Goal: Information Seeking & Learning: Find specific fact

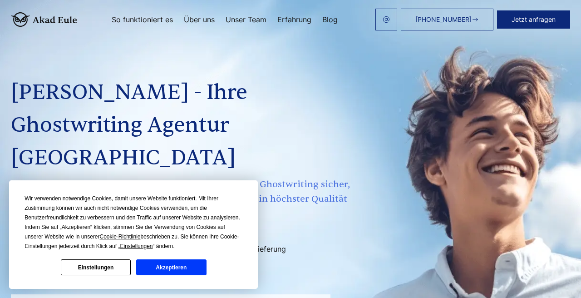
click at [187, 269] on button "Akzeptieren" at bounding box center [171, 267] width 70 height 16
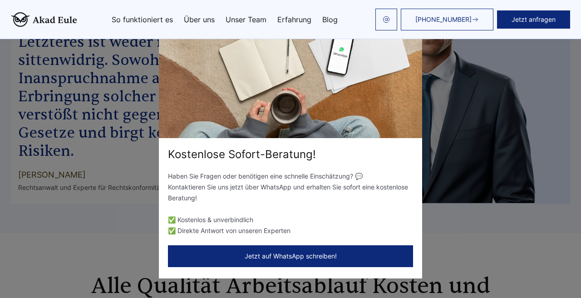
scroll to position [4465, 0]
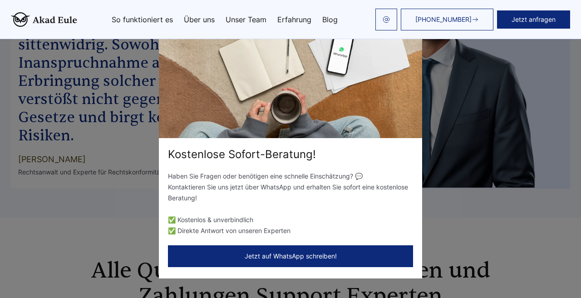
click at [441, 155] on div "Kostenlose Sofort-Beratung! Haben Sie Fragen oder benötigen eine schnelle Einsc…" at bounding box center [290, 149] width 581 height 298
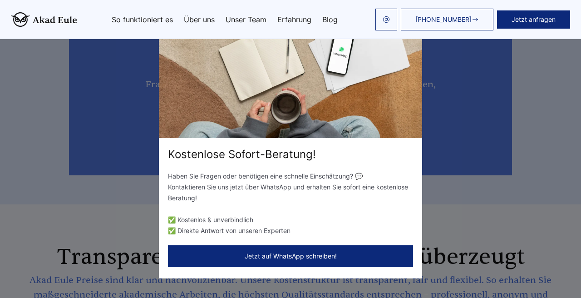
scroll to position [0, 0]
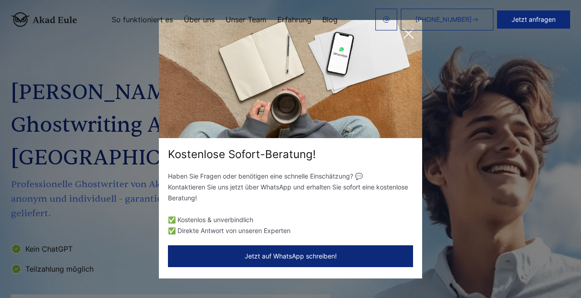
click at [411, 30] on header "[PHONE_NUMBER] Jetzt anfragen So funktioniert es Über uns" at bounding box center [290, 19] width 581 height 39
click at [408, 31] on header "[PHONE_NUMBER] Jetzt anfragen So funktioniert es Über uns" at bounding box center [290, 19] width 581 height 39
click at [407, 41] on icon at bounding box center [409, 34] width 18 height 18
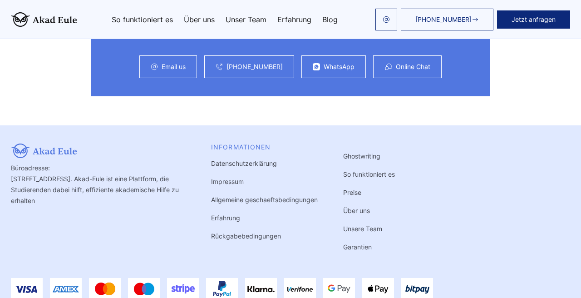
scroll to position [5673, 0]
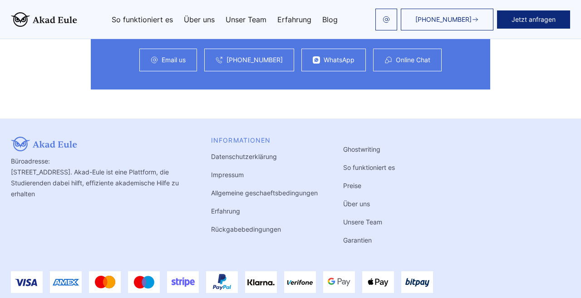
click at [357, 236] on link "Garantien" at bounding box center [357, 240] width 29 height 8
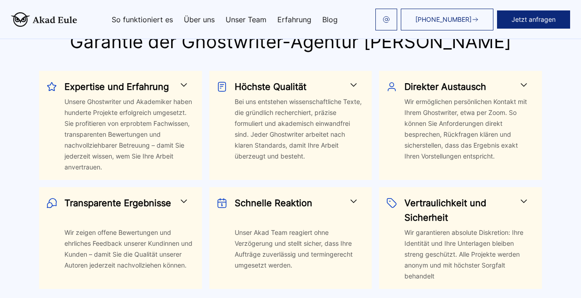
scroll to position [2194, 0]
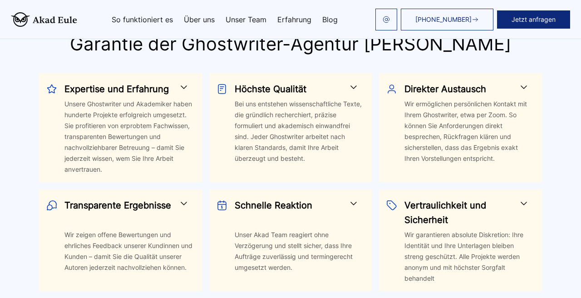
click at [527, 82] on span at bounding box center [524, 87] width 11 height 11
click at [521, 82] on span at bounding box center [524, 87] width 11 height 11
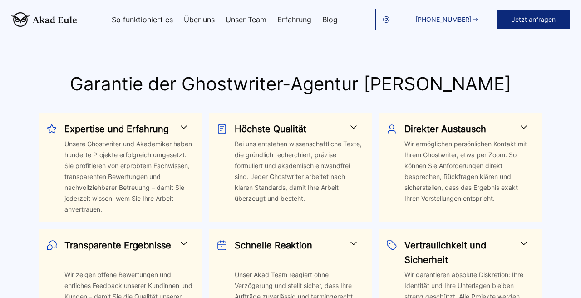
scroll to position [2153, 0]
click at [523, 122] on span at bounding box center [524, 127] width 11 height 11
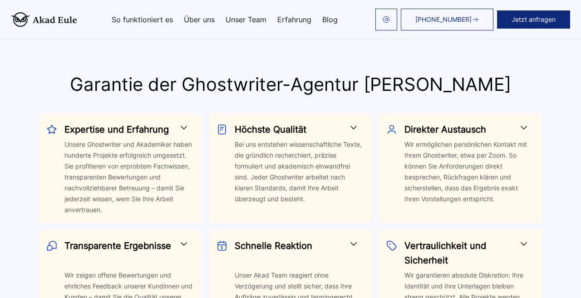
click at [523, 122] on span at bounding box center [524, 127] width 11 height 11
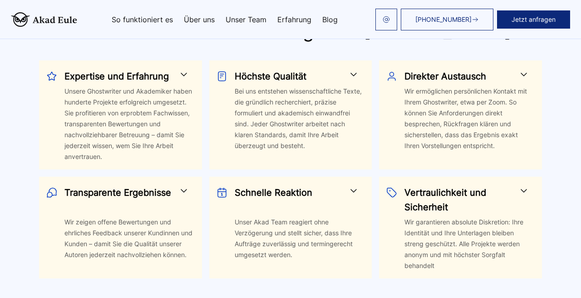
scroll to position [2207, 0]
click at [497, 104] on div "Wir ermöglichen persönlichen Kontakt mit Ihrem Ghostwriter, etwa per Zoom. So k…" at bounding box center [470, 123] width 130 height 76
click at [384, 26] on link at bounding box center [387, 20] width 22 height 22
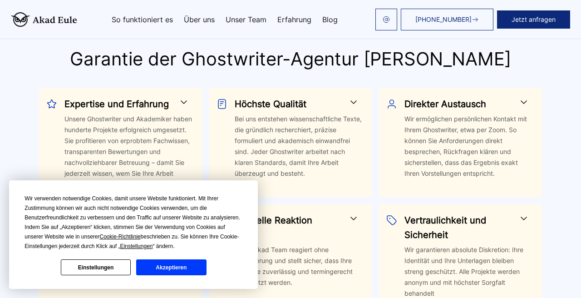
scroll to position [2179, 0]
click at [523, 96] on span at bounding box center [524, 101] width 11 height 11
click at [175, 268] on button "Akzeptieren" at bounding box center [171, 267] width 70 height 16
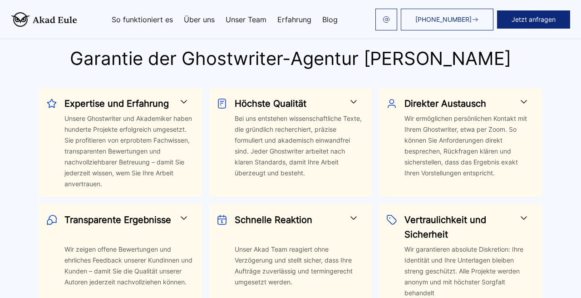
click at [522, 96] on span at bounding box center [524, 101] width 11 height 11
click at [525, 96] on span at bounding box center [524, 101] width 11 height 11
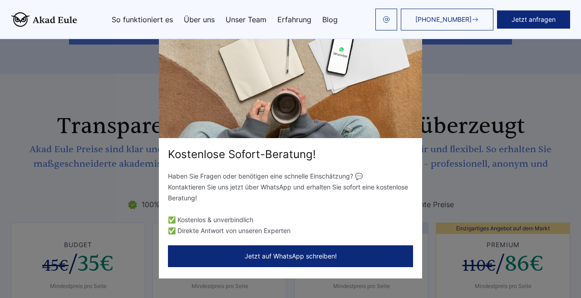
scroll to position [0, 0]
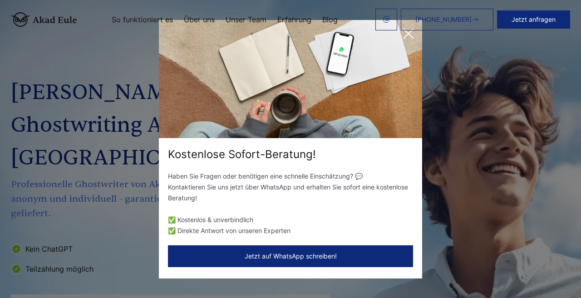
click at [407, 42] on icon at bounding box center [409, 34] width 18 height 18
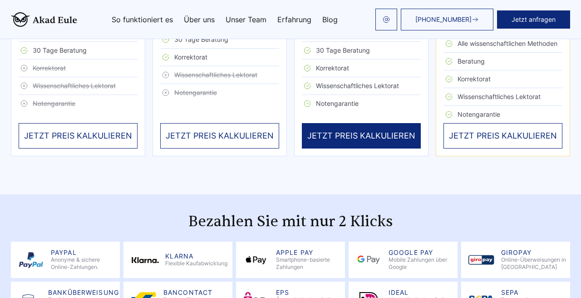
scroll to position [1871, 0]
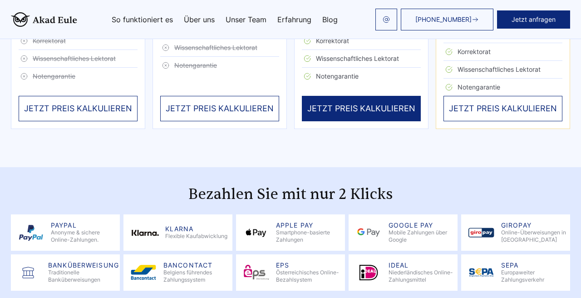
click at [246, 22] on link "Unser Team" at bounding box center [246, 19] width 41 height 7
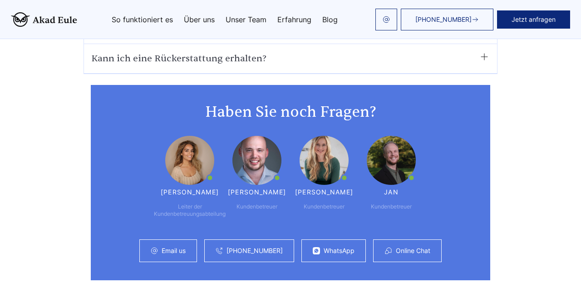
click at [209, 19] on link "Über uns" at bounding box center [199, 19] width 31 height 7
click at [132, 17] on link "So funktioniert es" at bounding box center [142, 19] width 61 height 7
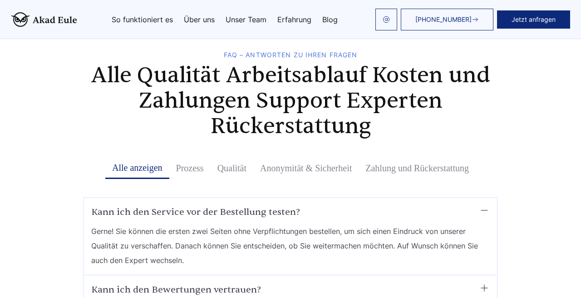
scroll to position [4661, 0]
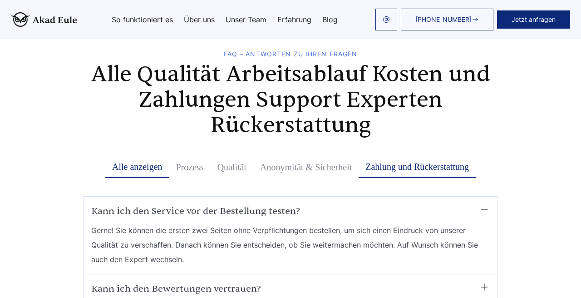
click at [377, 156] on button "Zahlung und Rückerstattung" at bounding box center [417, 167] width 117 height 22
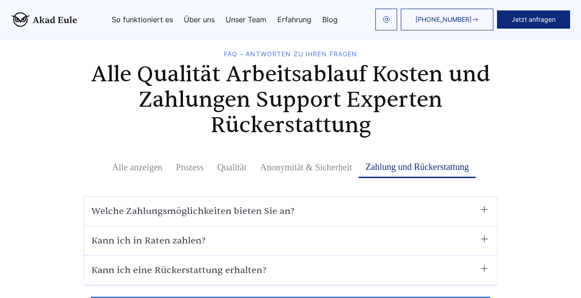
click at [279, 263] on summary "Kann ich eine Rückerstattung erhalten?" at bounding box center [290, 270] width 399 height 15
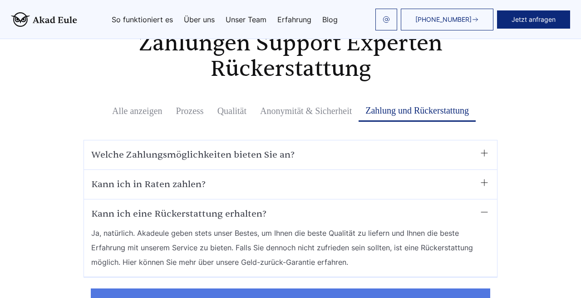
scroll to position [4724, 0]
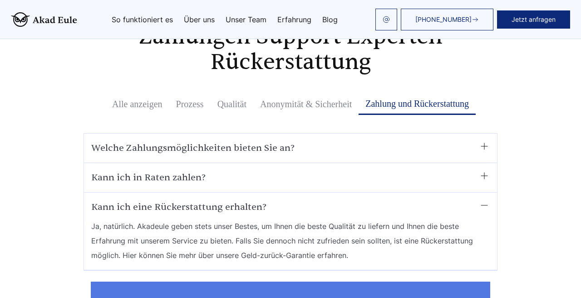
click at [250, 219] on span "Ja, natürlich. Akadeule geben stets unser Bestes, um Ihnen die beste Qualität z…" at bounding box center [290, 241] width 399 height 44
click at [268, 219] on span "Ja, natürlich. Akadeule geben stets unser Bestes, um Ihnen die beste Qualität z…" at bounding box center [290, 241] width 399 height 44
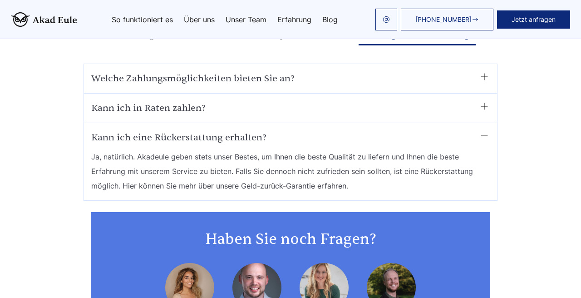
scroll to position [4802, 0]
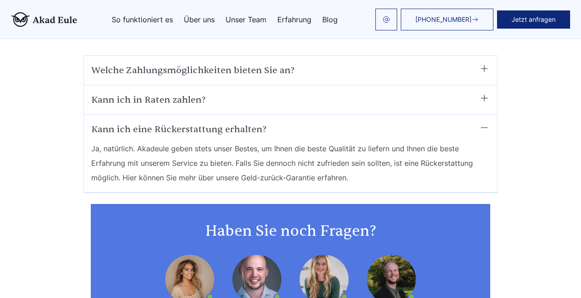
click at [195, 141] on span "Ja, natürlich. Akadeule geben stets unser Bestes, um Ihnen die beste Qualität z…" at bounding box center [290, 163] width 399 height 44
click at [143, 141] on span "Ja, natürlich. Akadeule geben stets unser Bestes, um Ihnen die beste Qualität z…" at bounding box center [290, 163] width 399 height 44
click at [130, 141] on span "Ja, natürlich. Akadeule geben stets unser Bestes, um Ihnen die beste Qualität z…" at bounding box center [290, 163] width 399 height 44
click at [148, 141] on span "Ja, natürlich. Akadeule geben stets unser Bestes, um Ihnen die beste Qualität z…" at bounding box center [290, 163] width 399 height 44
click at [179, 141] on span "Ja, natürlich. Akadeule geben stets unser Bestes, um Ihnen die beste Qualität z…" at bounding box center [290, 163] width 399 height 44
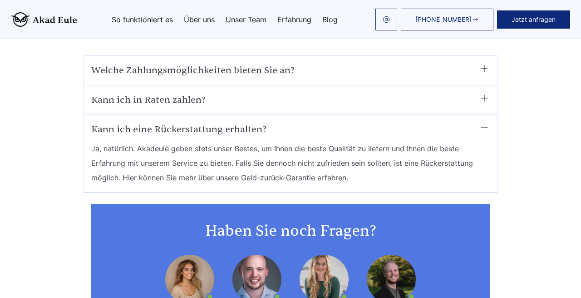
click at [258, 141] on span "Ja, natürlich. Akadeule geben stets unser Bestes, um Ihnen die beste Qualität z…" at bounding box center [290, 163] width 399 height 44
click at [297, 141] on span "Ja, natürlich. Akadeule geben stets unser Bestes, um Ihnen die beste Qualität z…" at bounding box center [290, 163] width 399 height 44
click at [328, 141] on span "Ja, natürlich. Akadeule geben stets unser Bestes, um Ihnen die beste Qualität z…" at bounding box center [290, 163] width 399 height 44
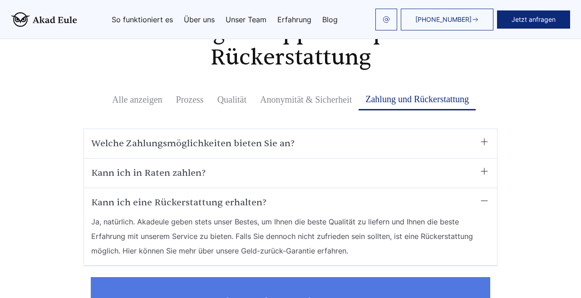
scroll to position [4729, 0]
click at [474, 195] on summary "Kann ich eine Rückerstattung erhalten?" at bounding box center [290, 202] width 399 height 15
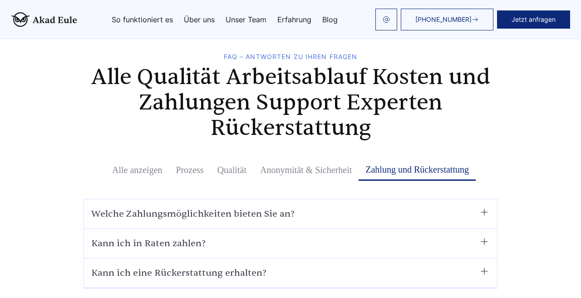
scroll to position [4668, 0]
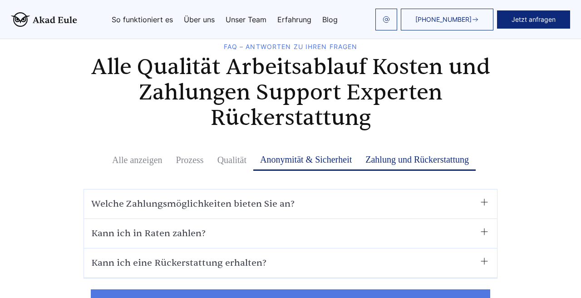
click at [300, 149] on button "Anonymität & Sicherheit" at bounding box center [305, 160] width 105 height 22
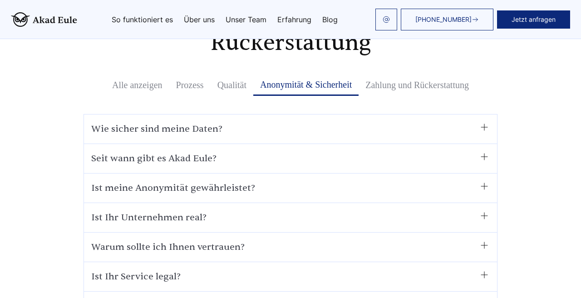
scroll to position [4744, 0]
click at [214, 203] on div "Ist Ihr Unternehmen real? Natürlich! Sie finden unser Unternehmen an folgender …" at bounding box center [290, 218] width 413 height 30
click at [214, 210] on summary "Ist Ihr Unternehmen real?" at bounding box center [290, 217] width 399 height 15
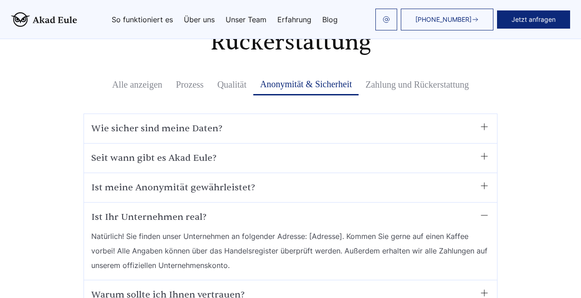
click at [313, 210] on summary "Ist Ihr Unternehmen real?" at bounding box center [290, 217] width 399 height 15
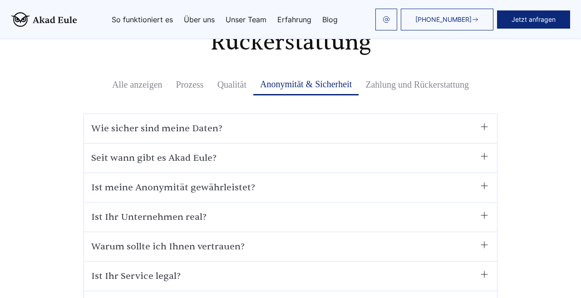
click at [324, 180] on summary "Ist meine Anonymität gewährleistet?" at bounding box center [290, 187] width 399 height 15
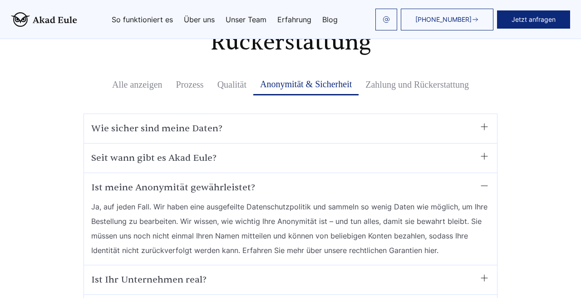
click at [324, 180] on summary "Ist meine Anonymität gewährleistet?" at bounding box center [290, 187] width 399 height 15
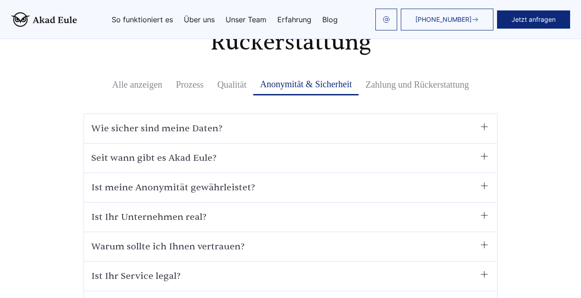
click at [325, 151] on summary "Seit wann gibt es Akad Eule?﻿" at bounding box center [290, 158] width 399 height 15
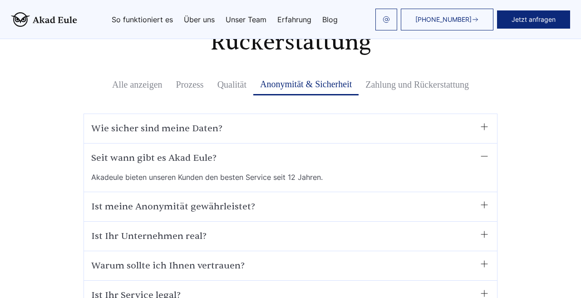
click at [325, 151] on summary "Seit wann gibt es Akad Eule?﻿" at bounding box center [290, 158] width 399 height 15
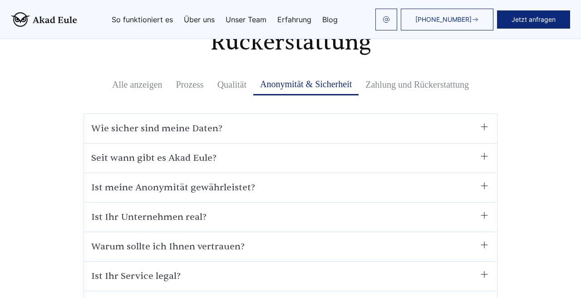
scroll to position [5181, 0]
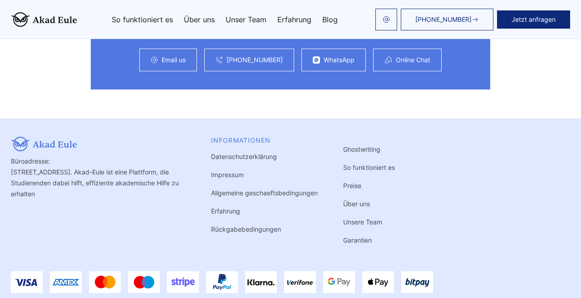
click at [231, 171] on link "Impressum" at bounding box center [227, 175] width 33 height 8
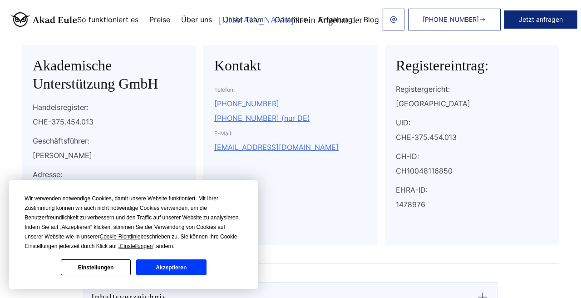
scroll to position [165, 0]
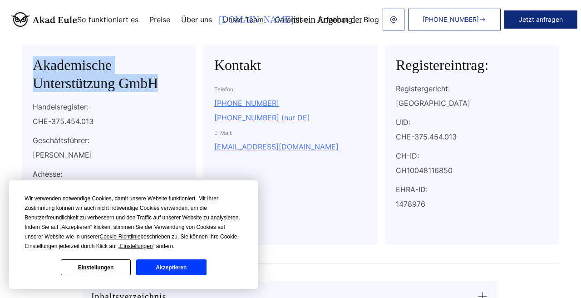
drag, startPoint x: 30, startPoint y: 65, endPoint x: 163, endPoint y: 85, distance: 134.2
click at [163, 85] on div "Akademische Unterstützung GmbH Handelsregister: CHE-375.454.013 Geschäftsführer…" at bounding box center [109, 145] width 174 height 200
copy h2 "Akademische Unterstützung GmbH"
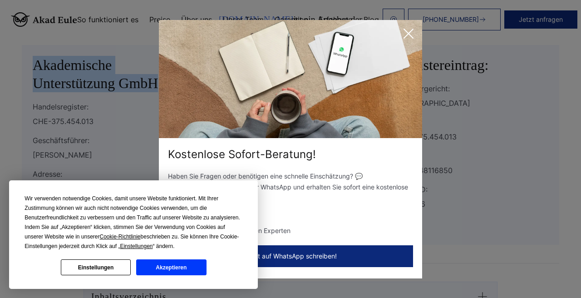
click at [158, 270] on button "Akzeptieren" at bounding box center [171, 267] width 70 height 16
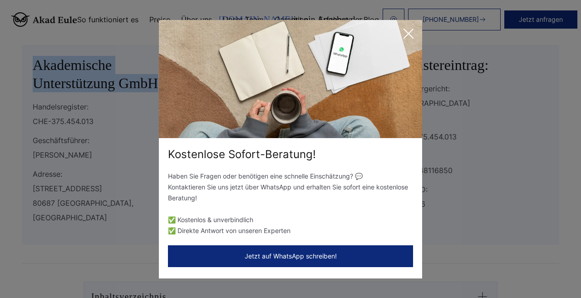
click at [410, 37] on icon at bounding box center [409, 34] width 18 height 18
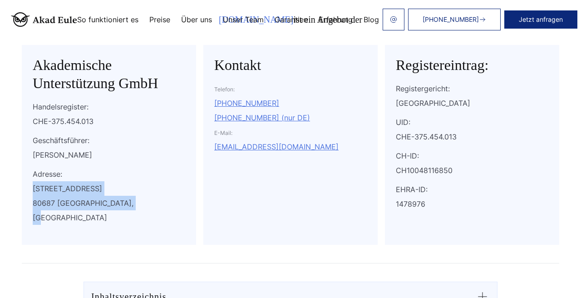
drag, startPoint x: 30, startPoint y: 184, endPoint x: 147, endPoint y: 200, distance: 118.3
click at [147, 200] on div "Akademische Unterstützung GmbH Handelsregister: CHE-375.454.013 Geschäftsführer…" at bounding box center [109, 145] width 174 height 200
copy div "Landsberger Straße 155 80687 München, Deutschland"
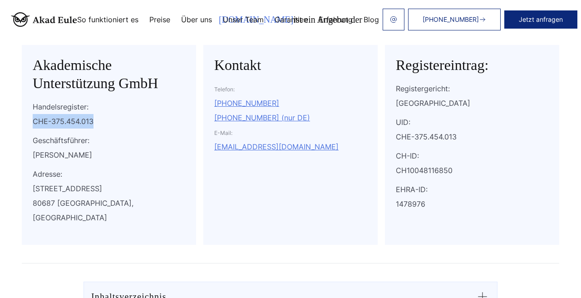
drag, startPoint x: 31, startPoint y: 119, endPoint x: 114, endPoint y: 121, distance: 82.7
click at [114, 121] on div "Akademische Unterstützung GmbH Handelsregister: CHE-375.454.013 Geschäftsführer…" at bounding box center [109, 145] width 174 height 200
copy div "CHE-375.454.013"
